Goal: Information Seeking & Learning: Learn about a topic

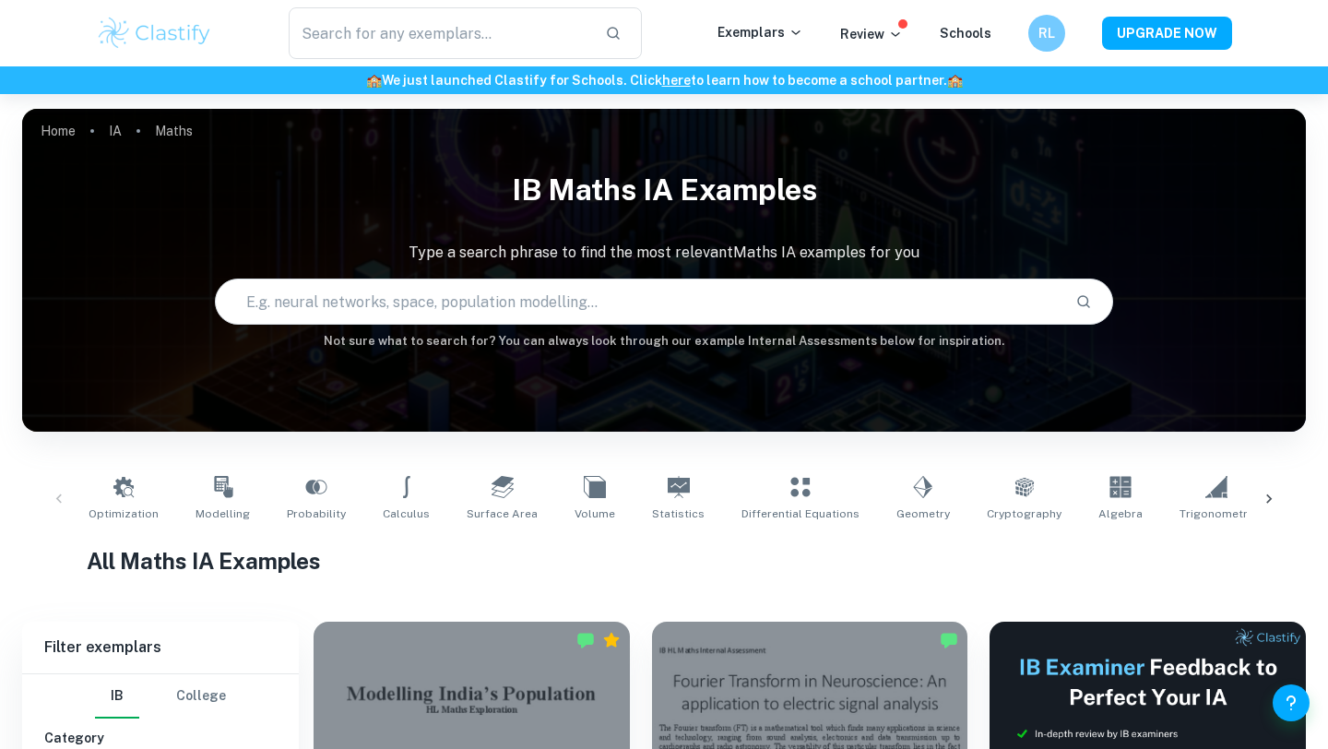
scroll to position [482, 0]
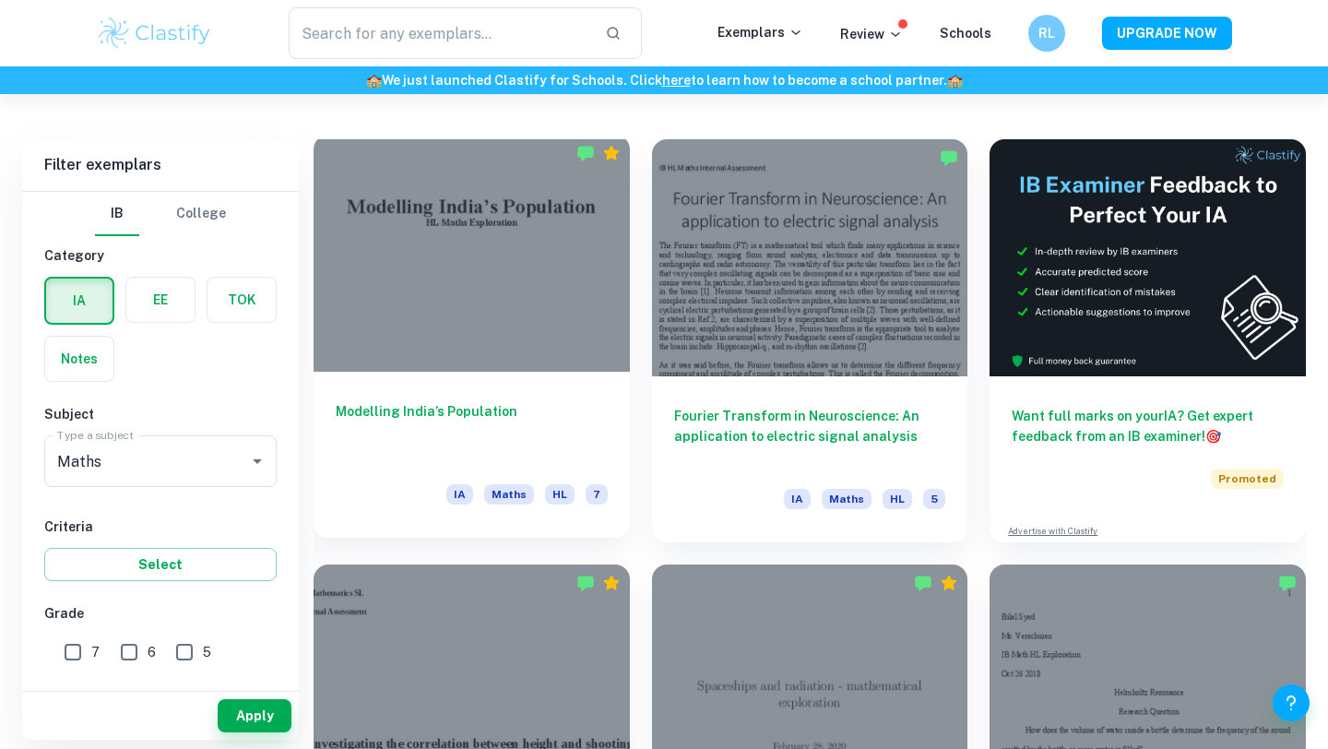
click at [493, 256] on div at bounding box center [472, 253] width 316 height 237
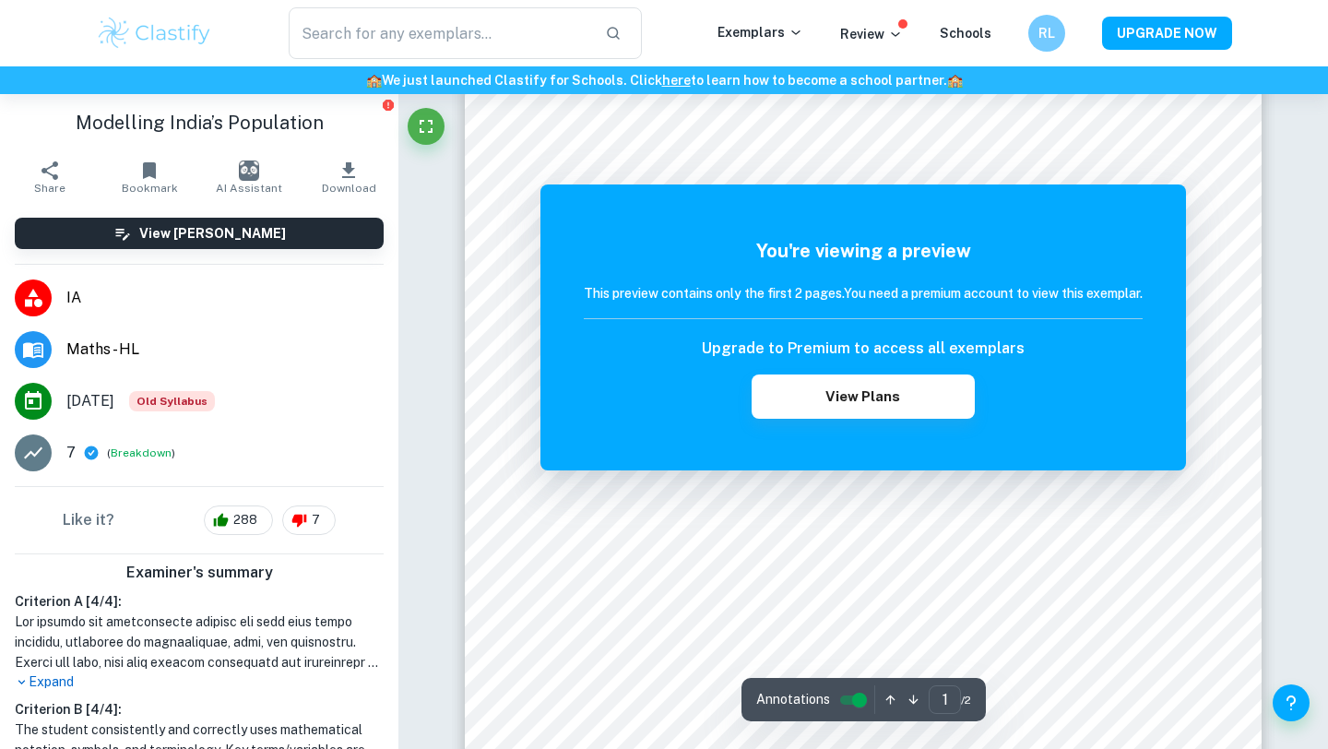
scroll to position [752, 0]
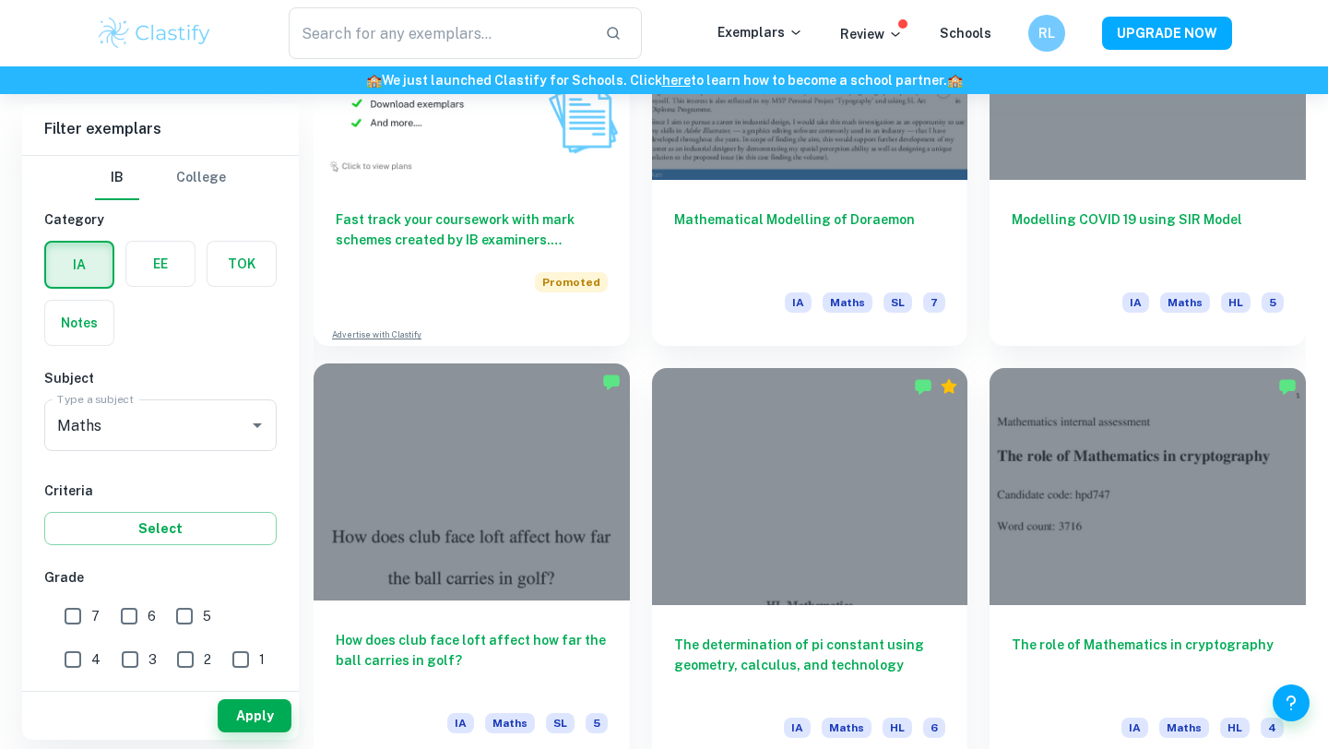
scroll to position [1526, 0]
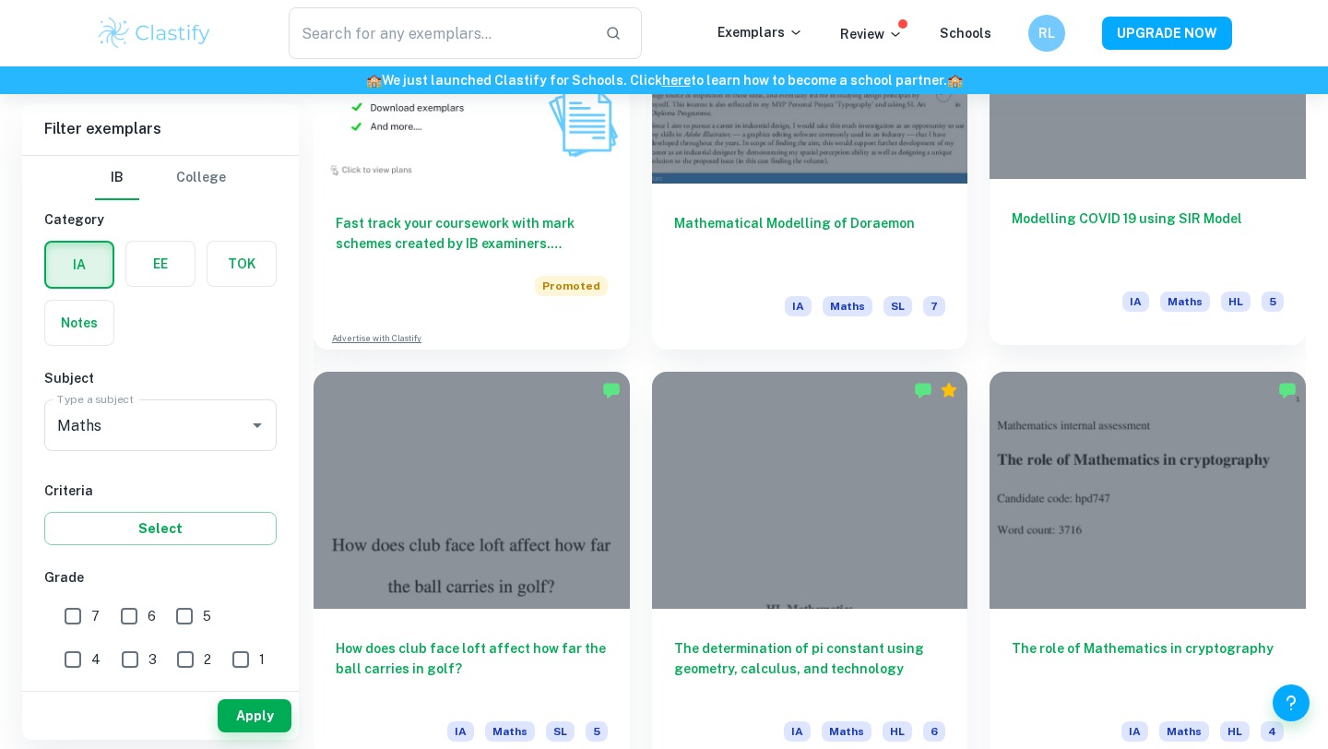
click at [1193, 174] on div at bounding box center [1148, 60] width 316 height 237
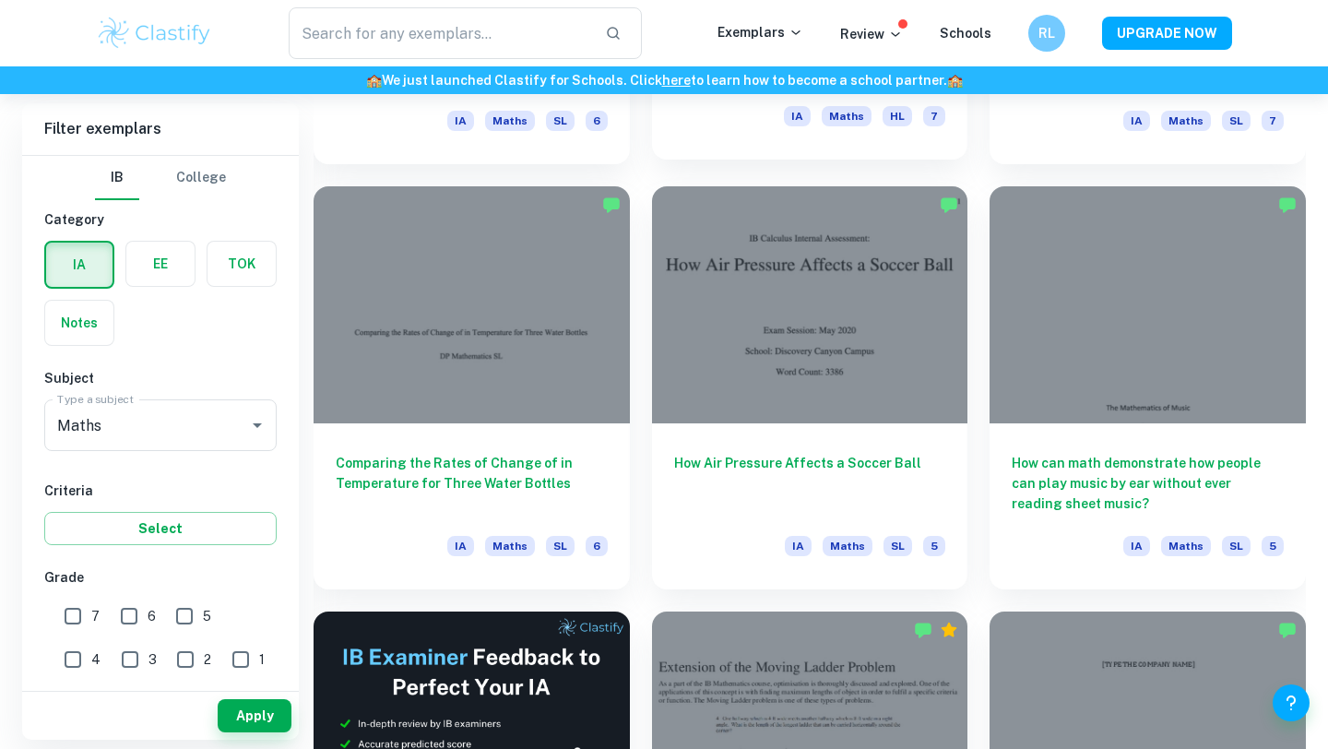
scroll to position [2574, 0]
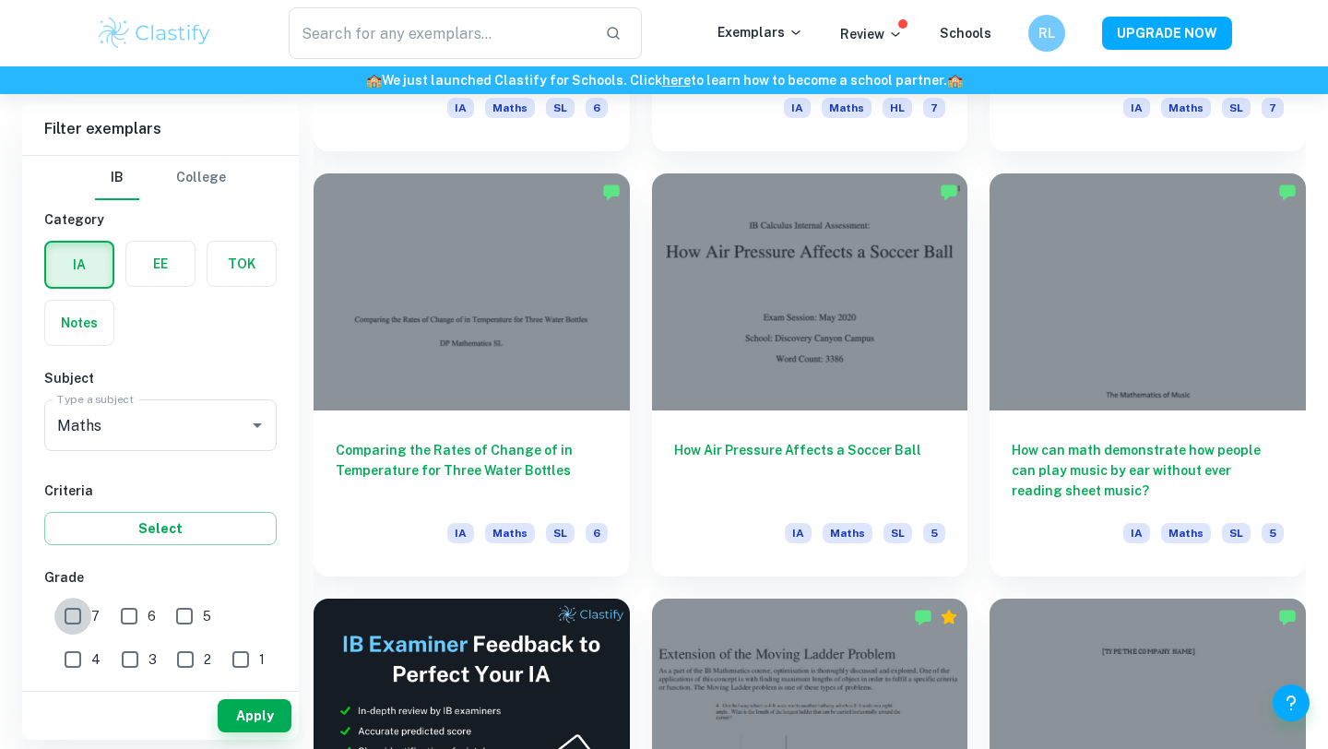
click at [82, 615] on input "7" at bounding box center [72, 616] width 37 height 37
checkbox input "true"
click at [263, 726] on button "Apply" at bounding box center [255, 715] width 74 height 33
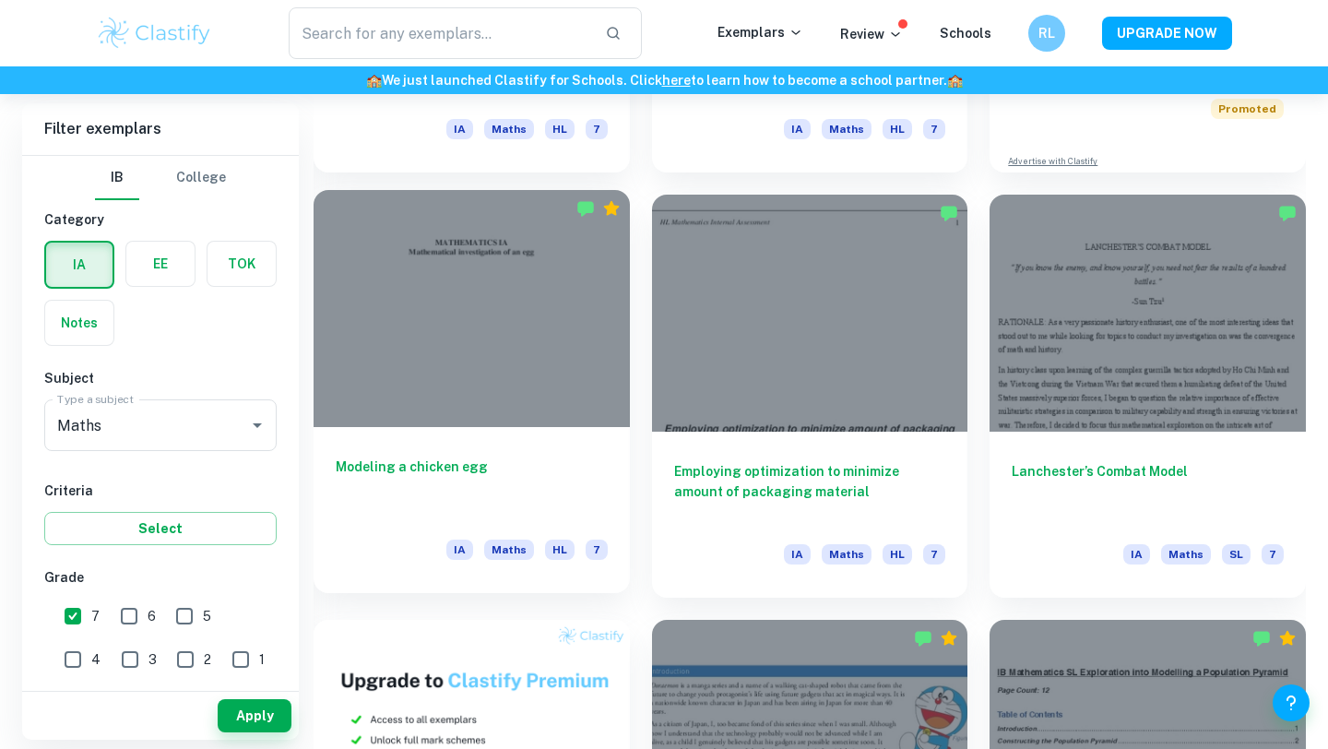
scroll to position [855, 0]
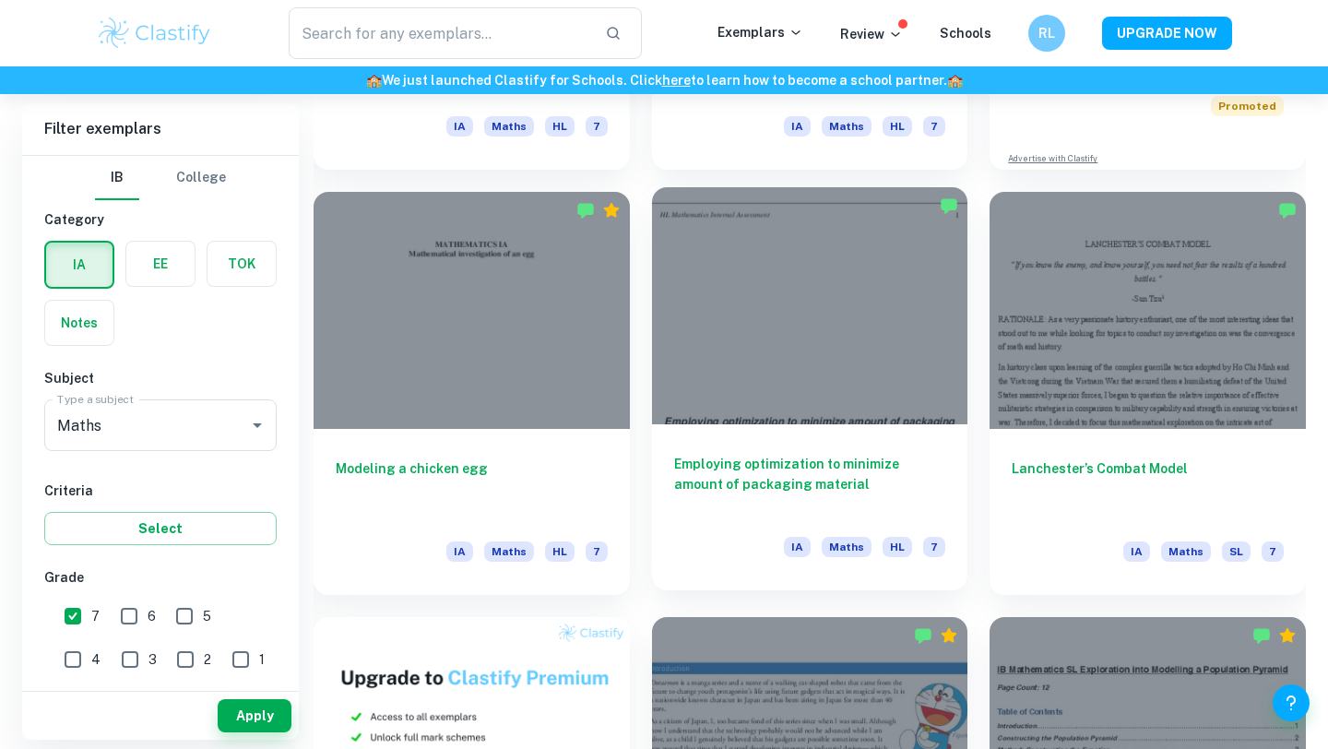
click at [830, 365] on div at bounding box center [810, 305] width 316 height 237
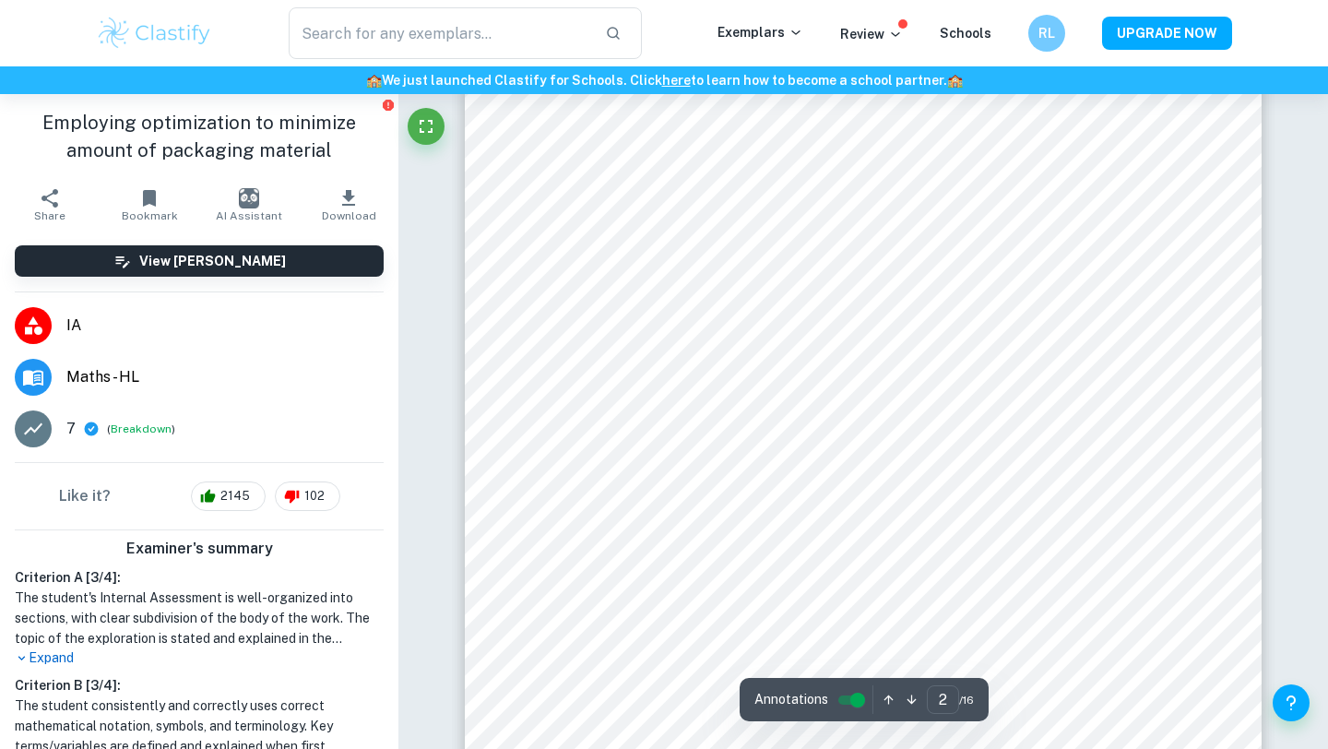
type input "3"
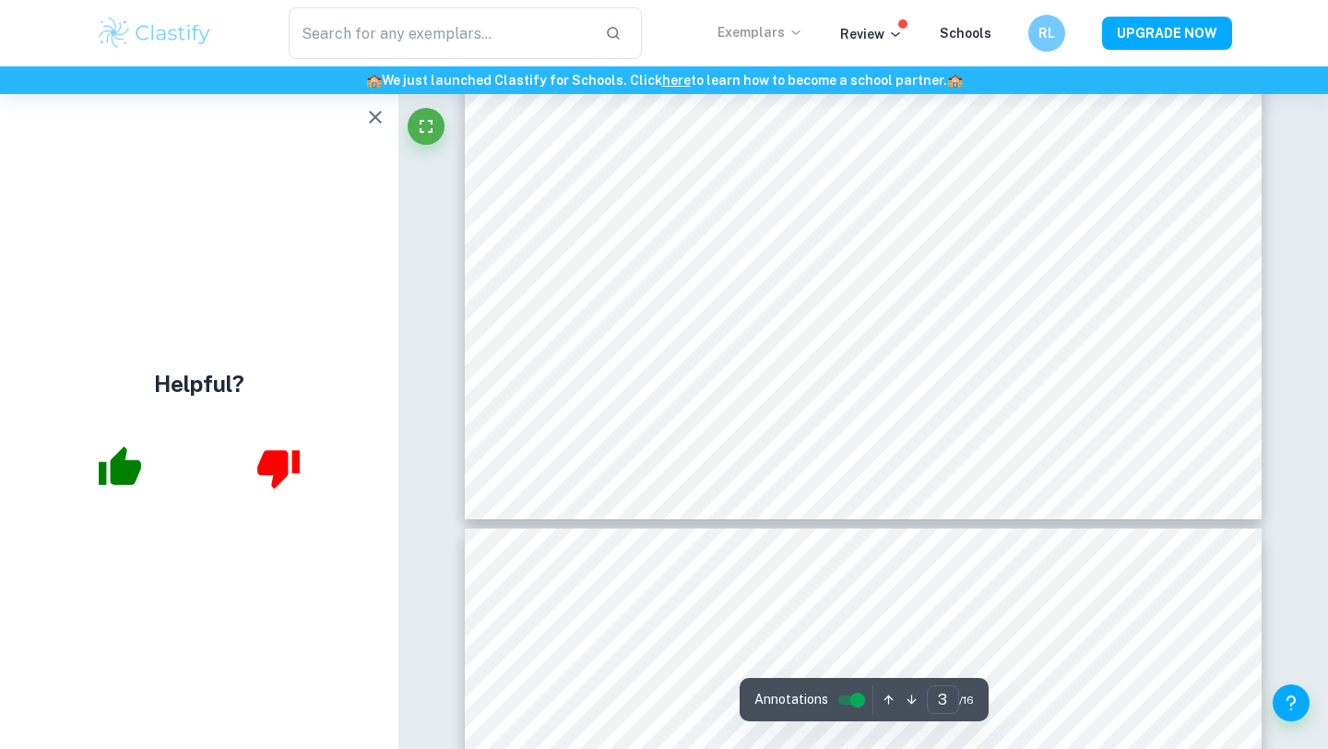
scroll to position [3292, 0]
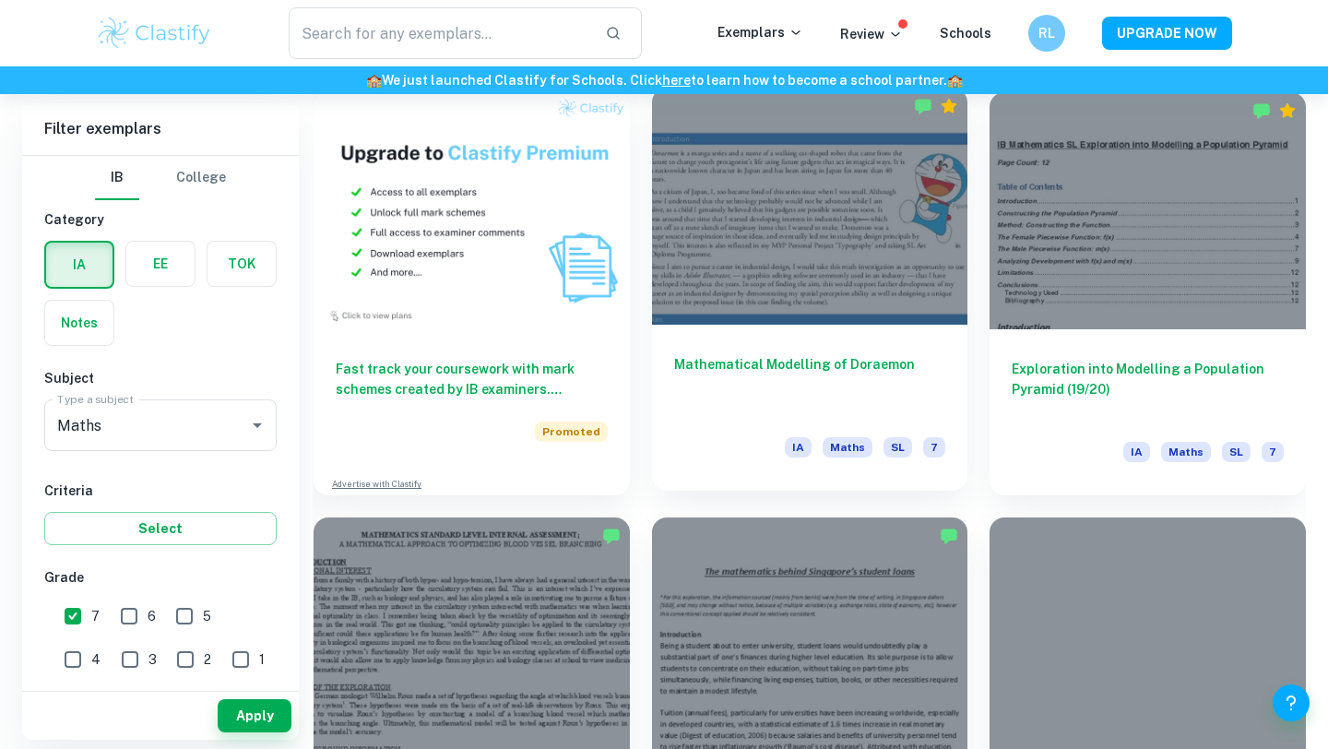
scroll to position [1381, 0]
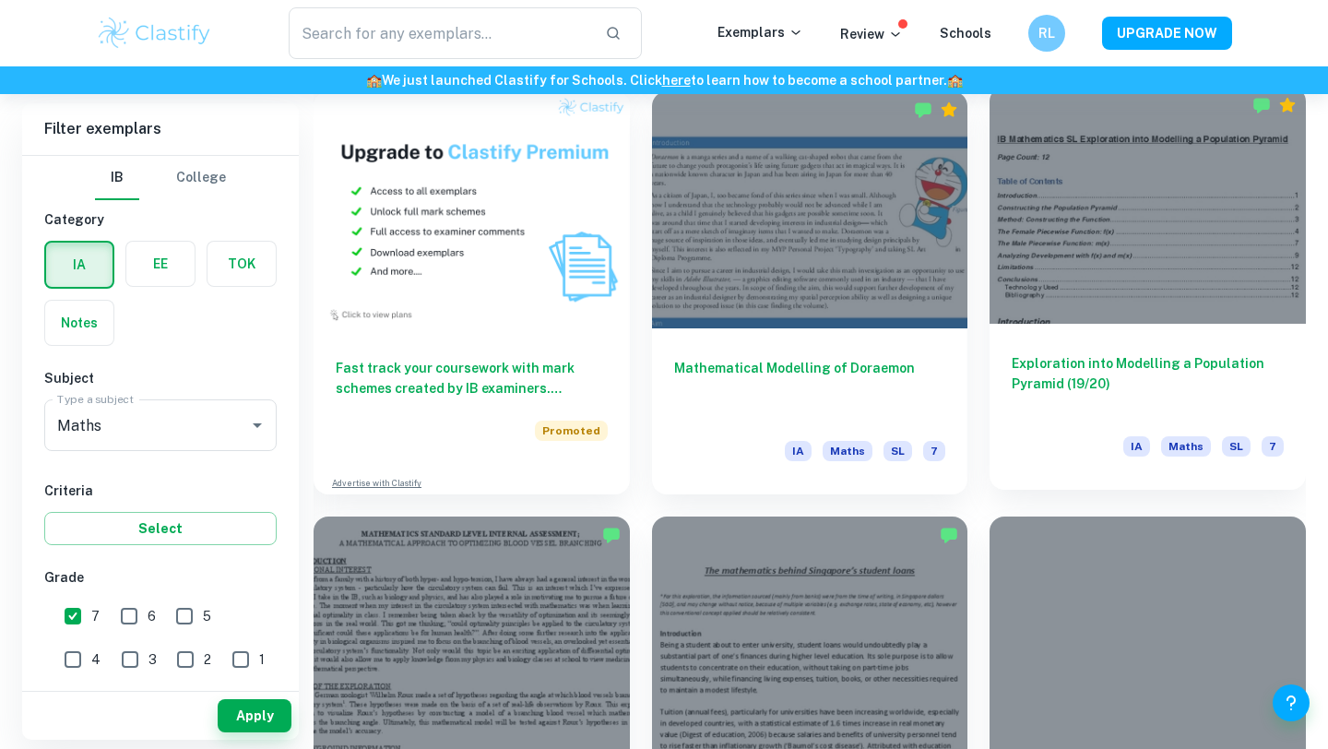
click at [1212, 331] on div "Exploration into Modelling a Population Pyramid (19/20) IA Maths SL 7" at bounding box center [1148, 407] width 316 height 166
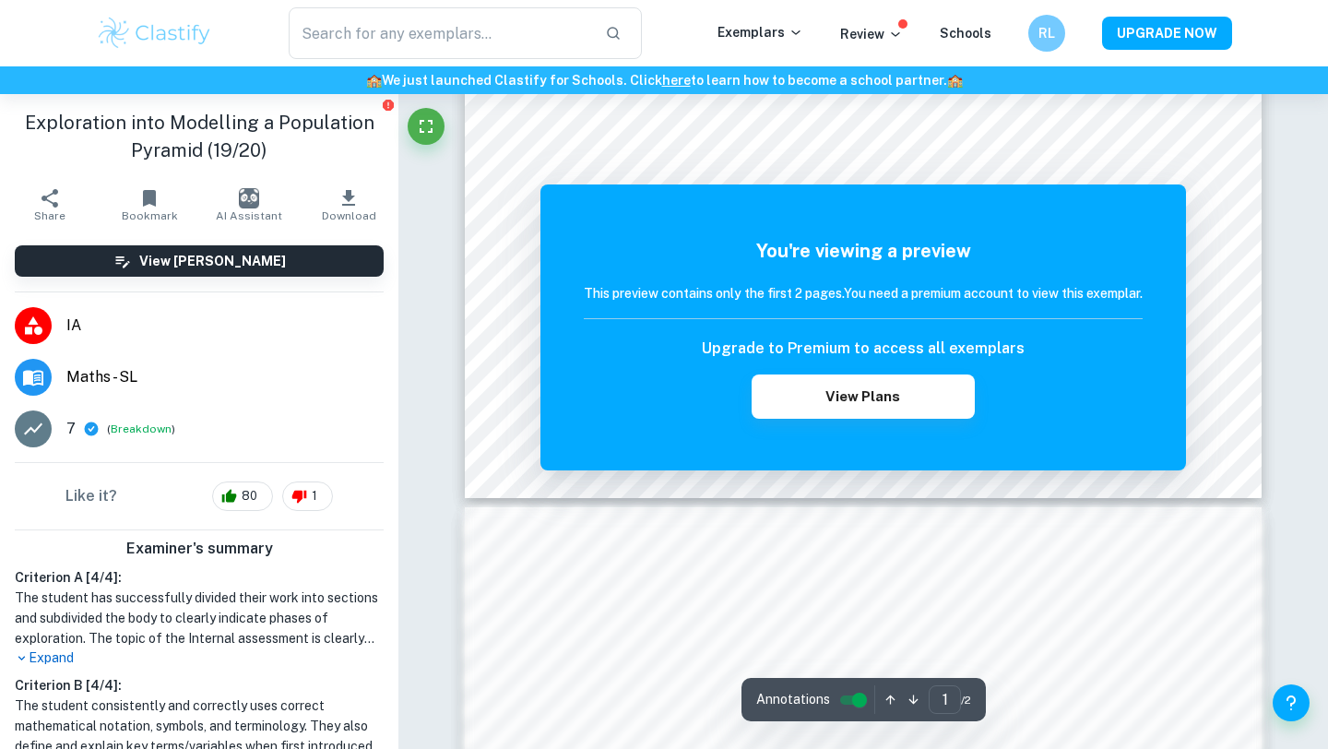
scroll to position [641, 0]
click at [865, 166] on div "Correct Criterion A The topic of the Internal assessment is stated clearly and …" at bounding box center [853, 347] width 306 height 376
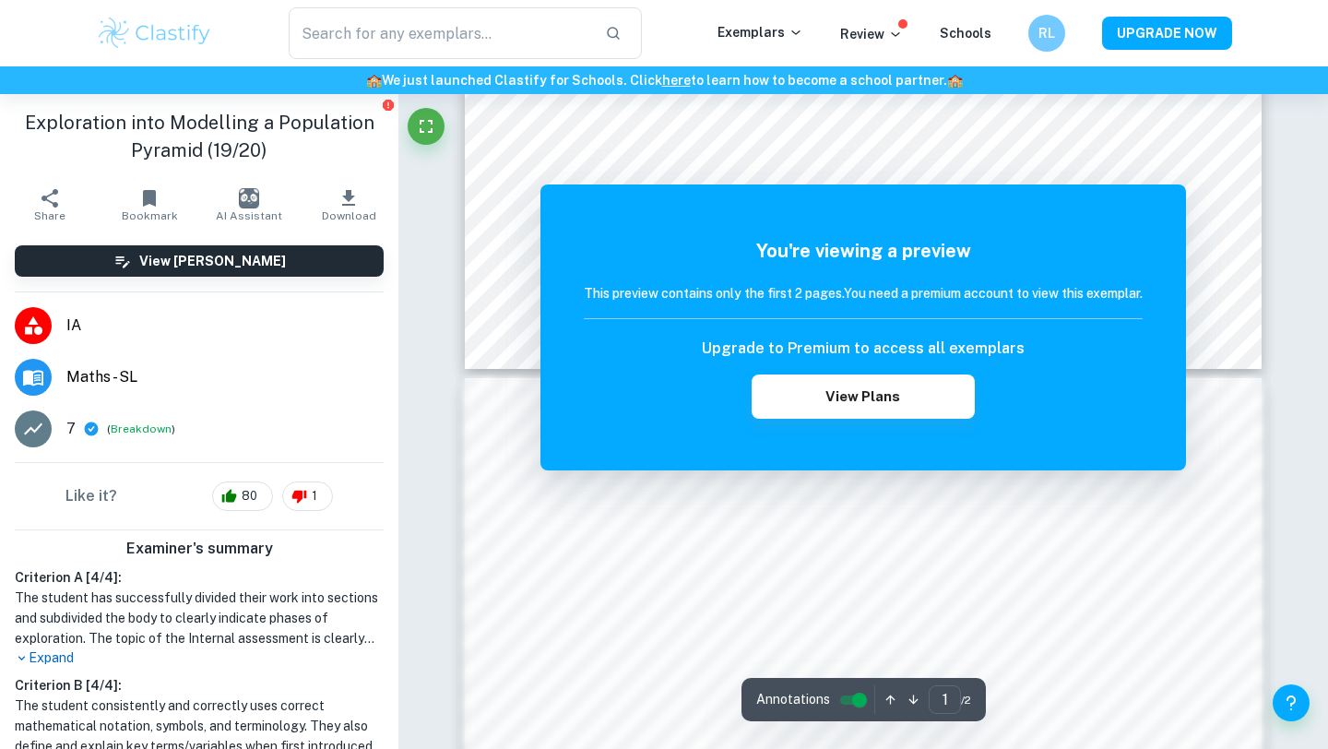
scroll to position [796, 0]
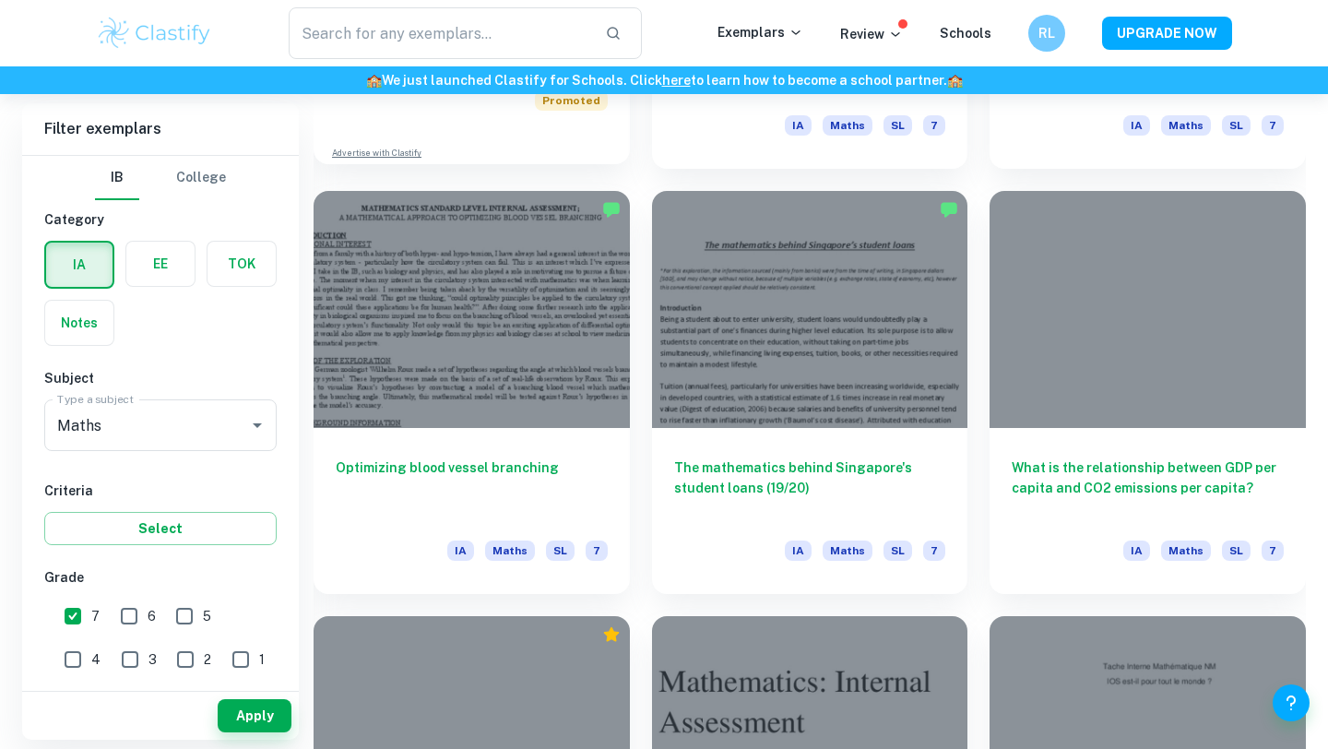
scroll to position [1748, 0]
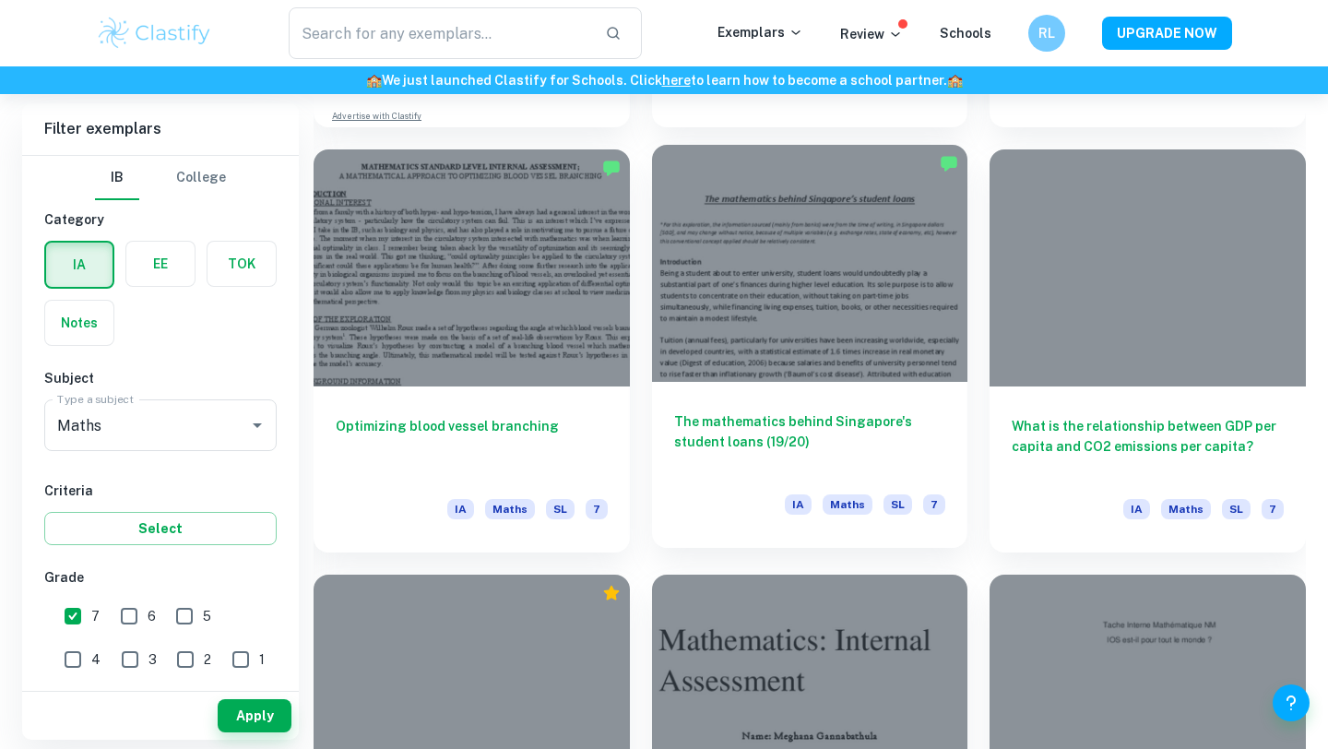
click at [789, 205] on div at bounding box center [810, 263] width 316 height 237
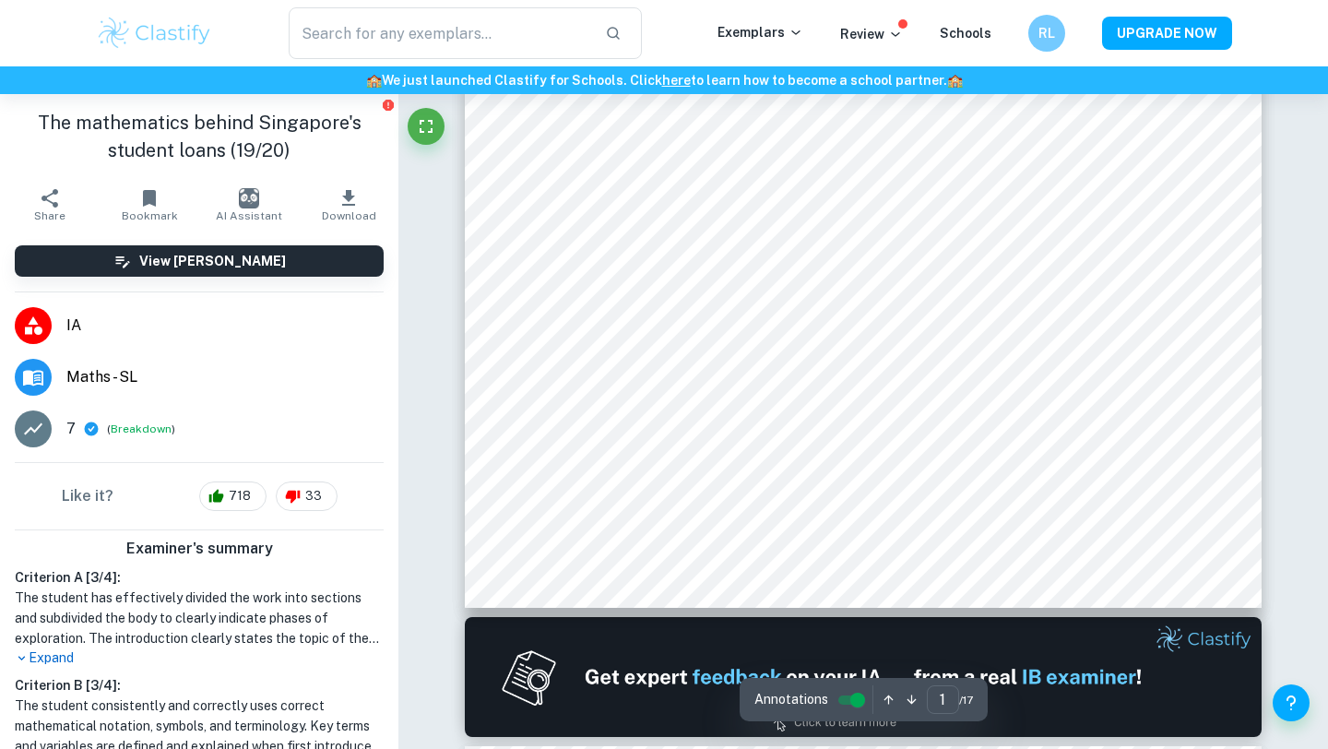
scroll to position [1160, 0]
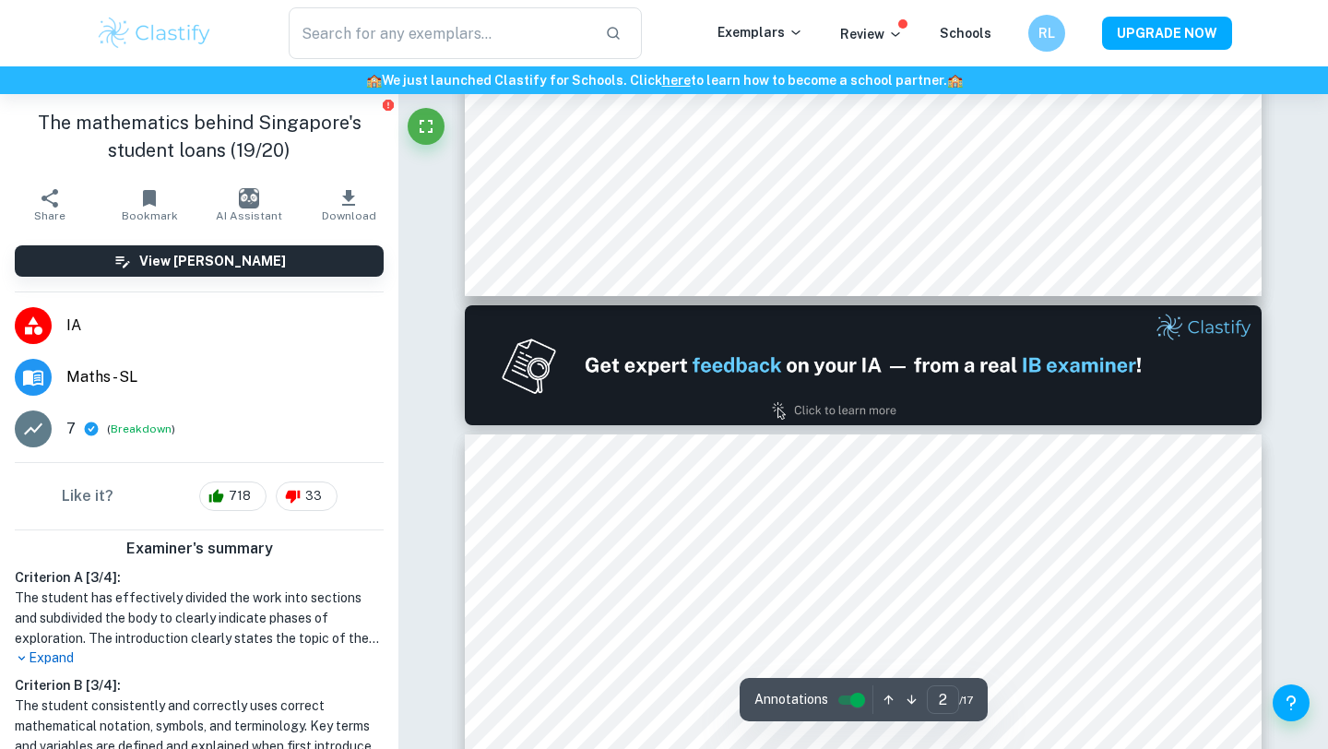
type input "1"
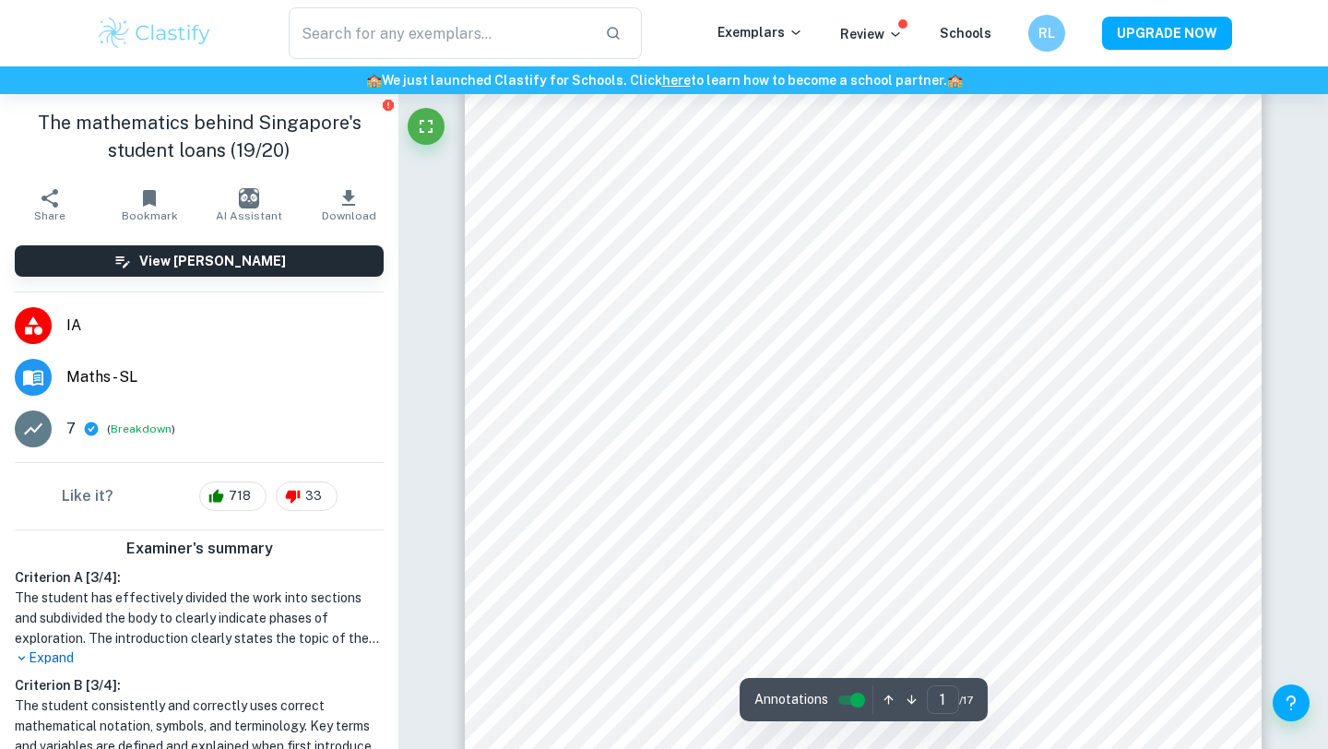
scroll to position [0, 0]
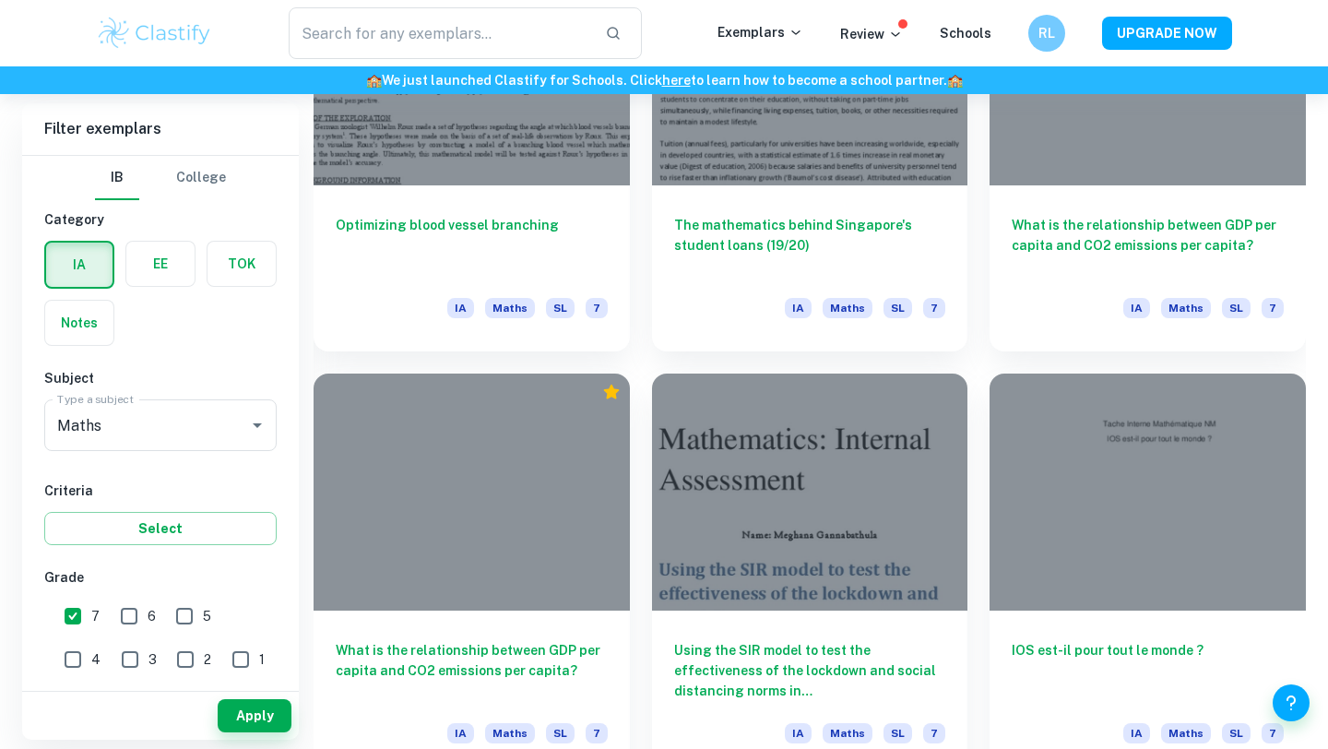
scroll to position [1977, 0]
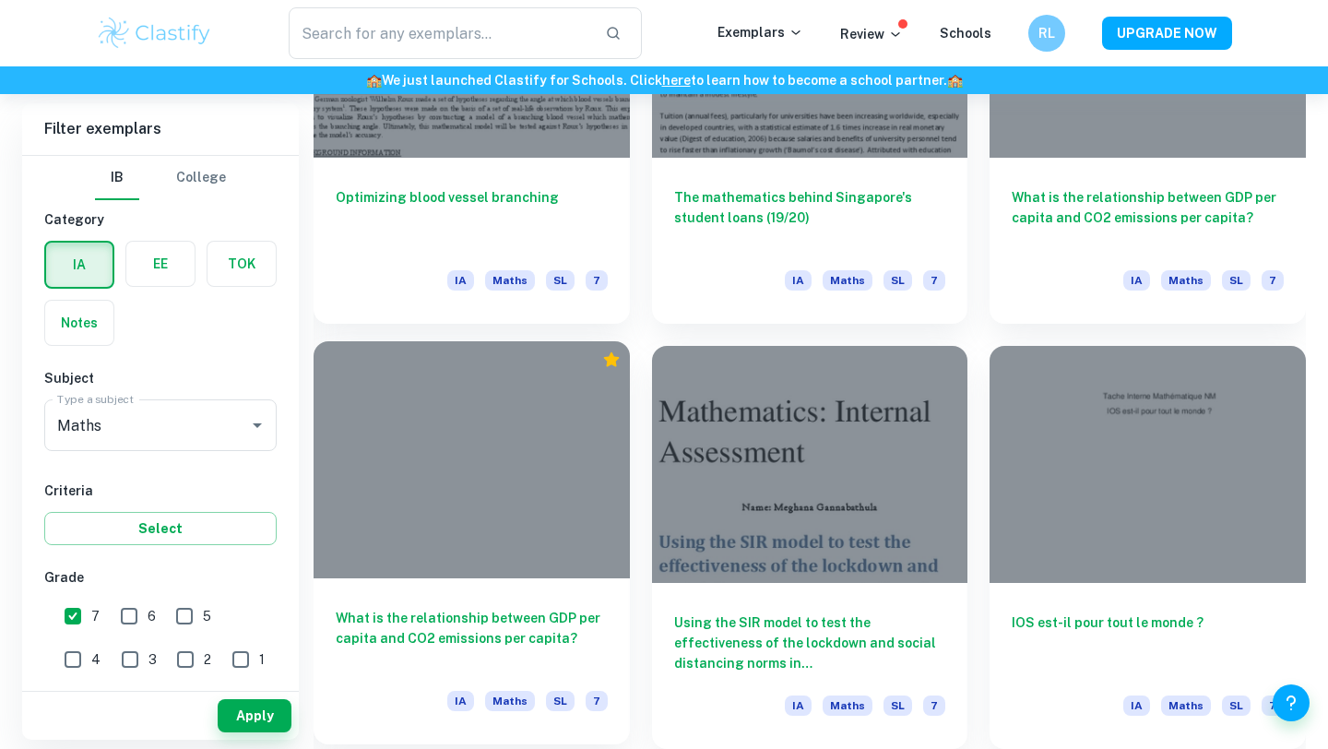
click at [500, 397] on div at bounding box center [472, 459] width 316 height 237
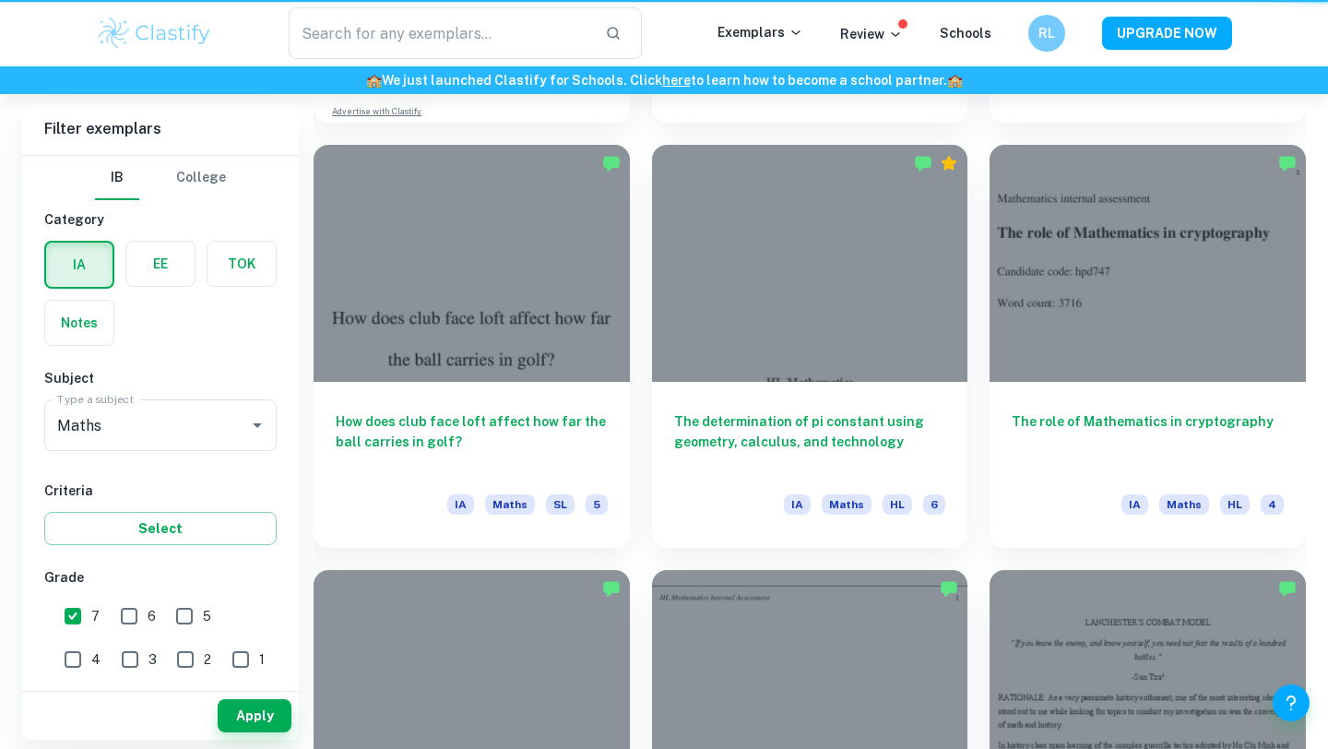
scroll to position [1977, 0]
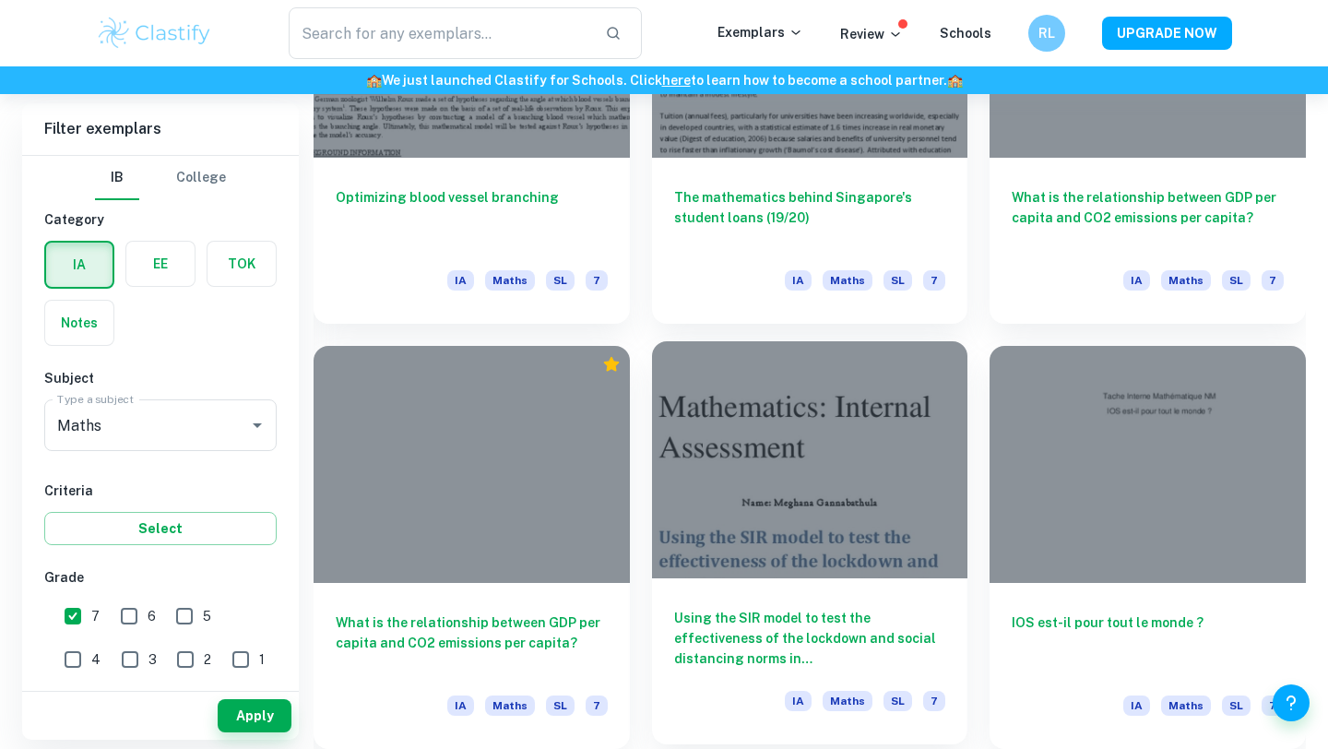
click at [836, 544] on div at bounding box center [810, 459] width 316 height 237
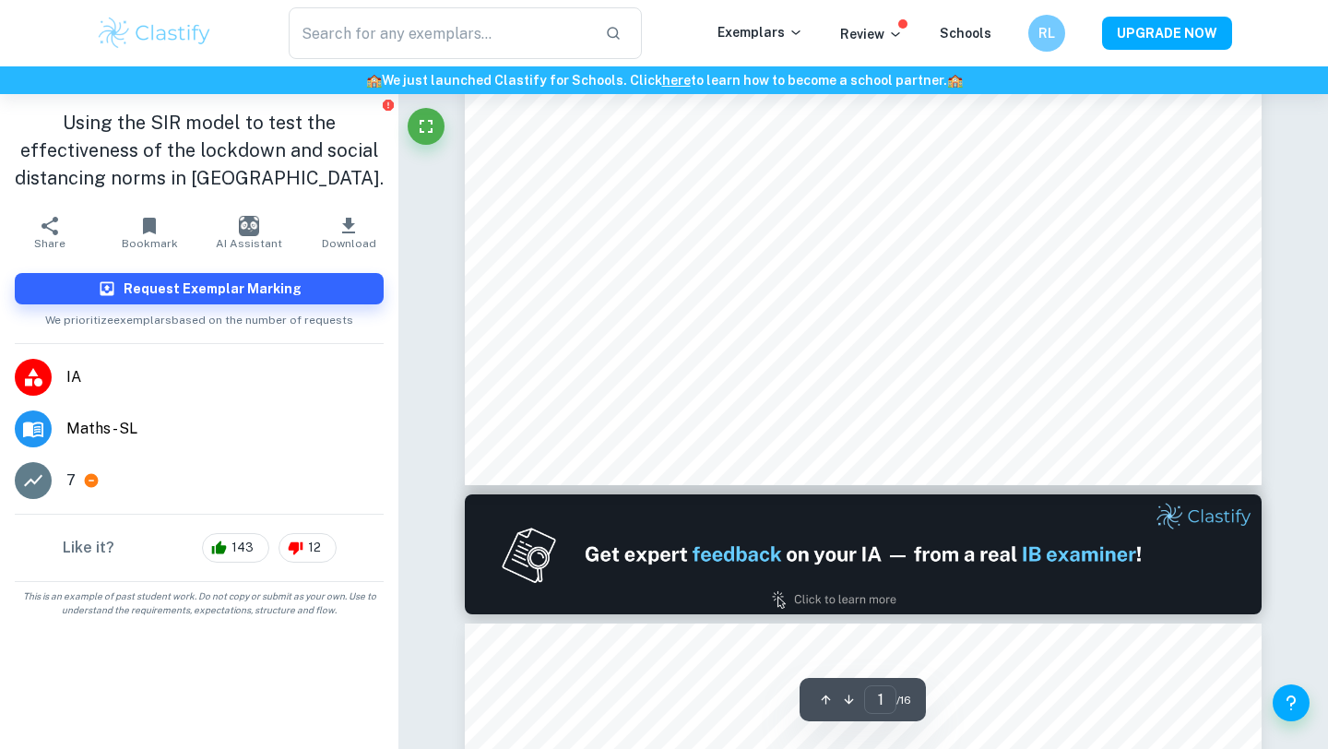
scroll to position [664, 0]
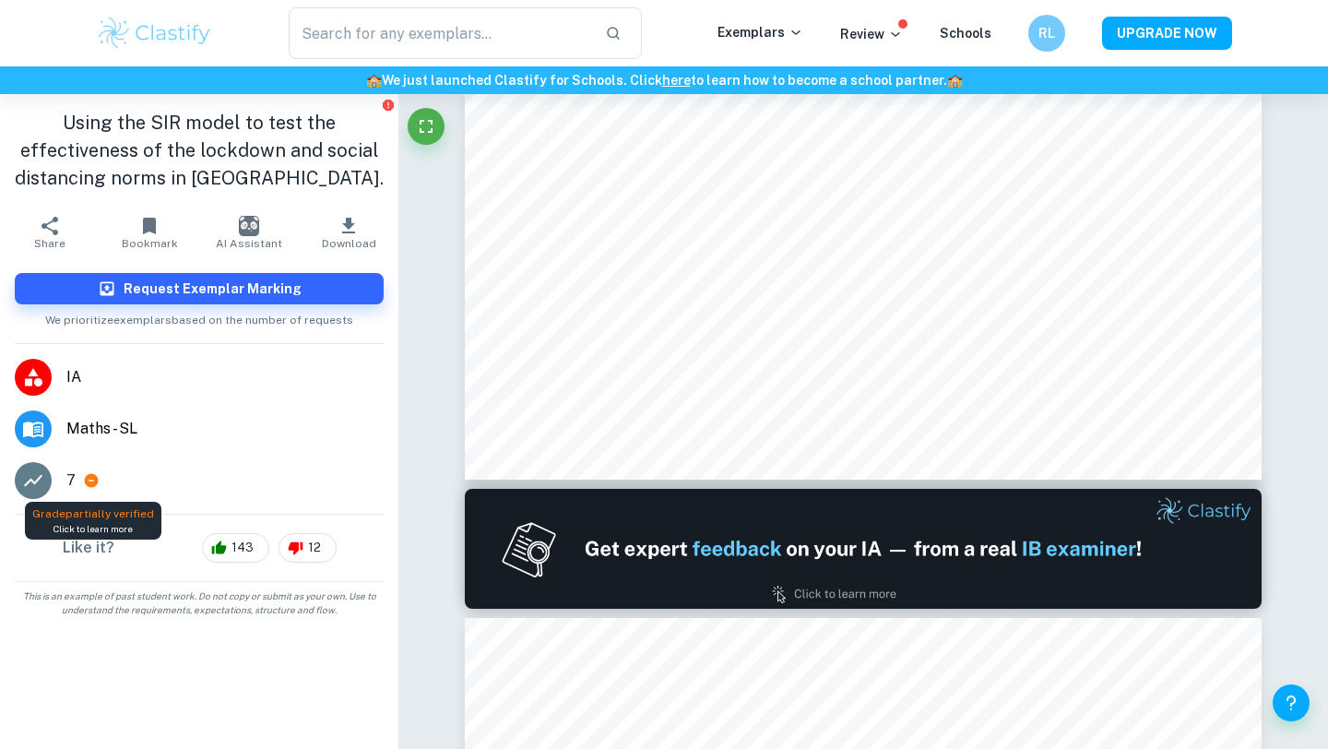
click at [90, 479] on icon at bounding box center [92, 481] width 14 height 14
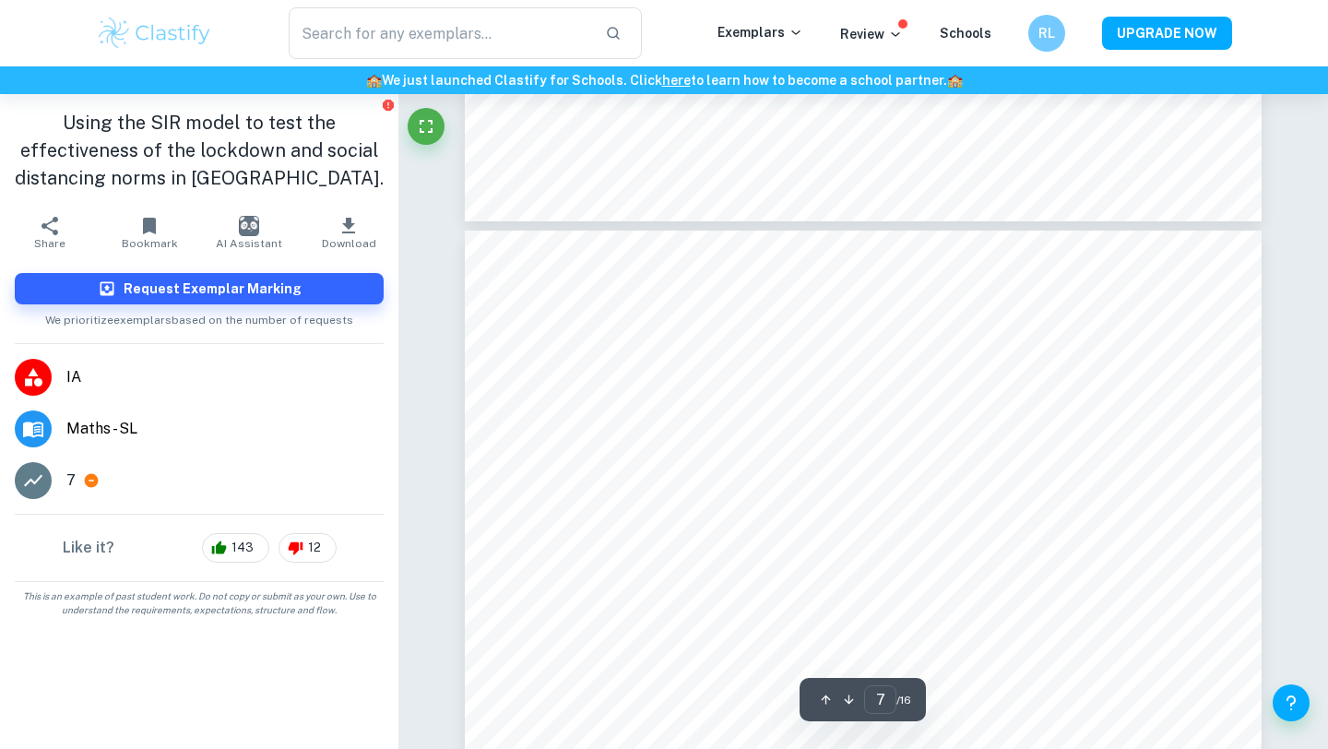
scroll to position [5950, 0]
type input "6"
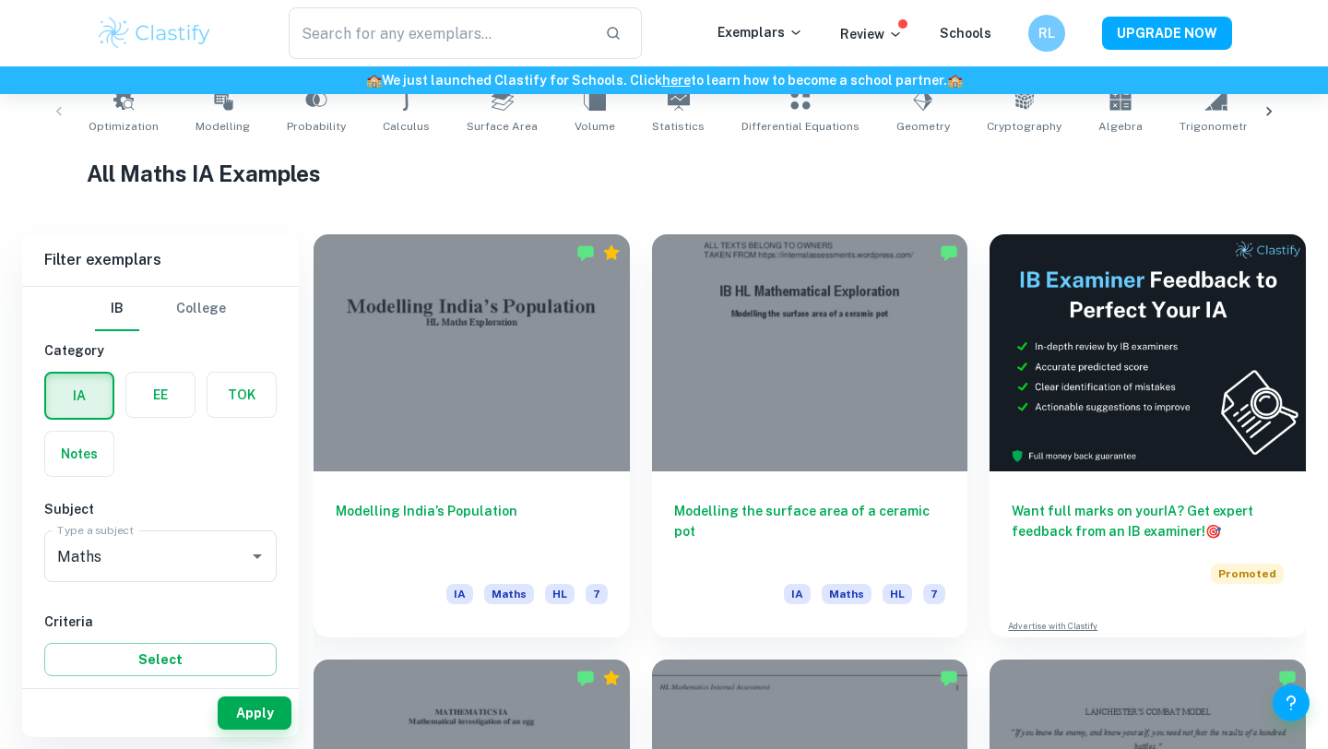
scroll to position [385, 0]
